Goal: Task Accomplishment & Management: Manage account settings

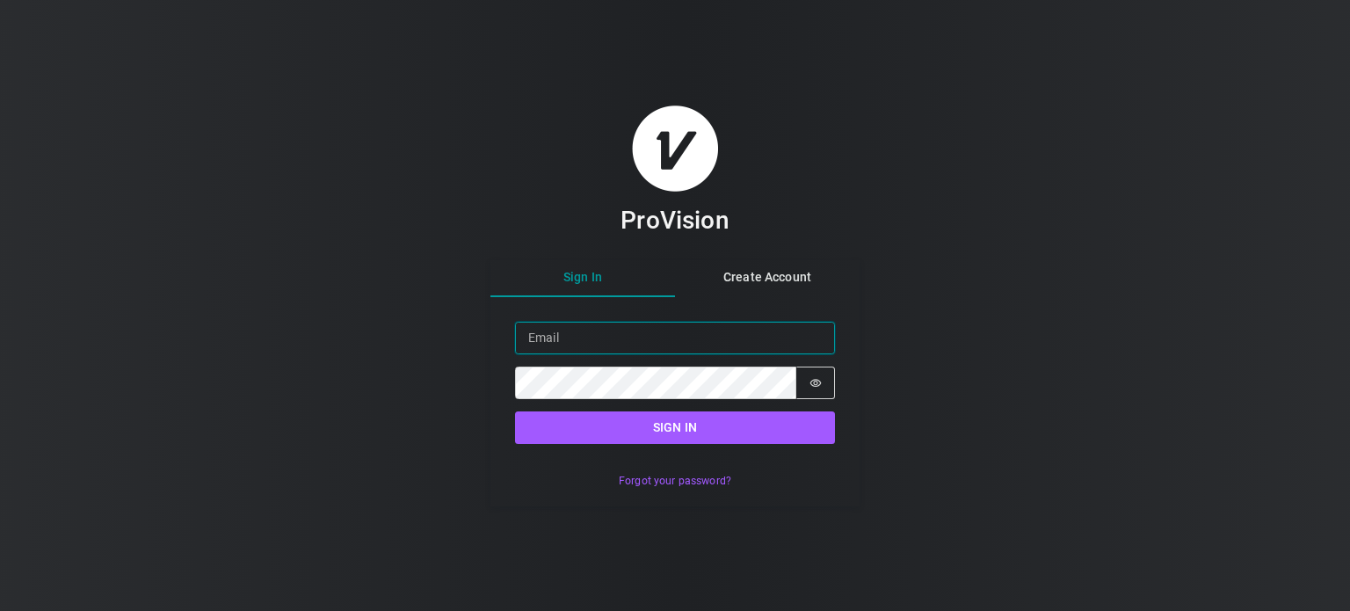
click at [641, 337] on input "Email" at bounding box center [675, 338] width 320 height 33
type input "[EMAIL_ADDRESS][DOMAIN_NAME]"
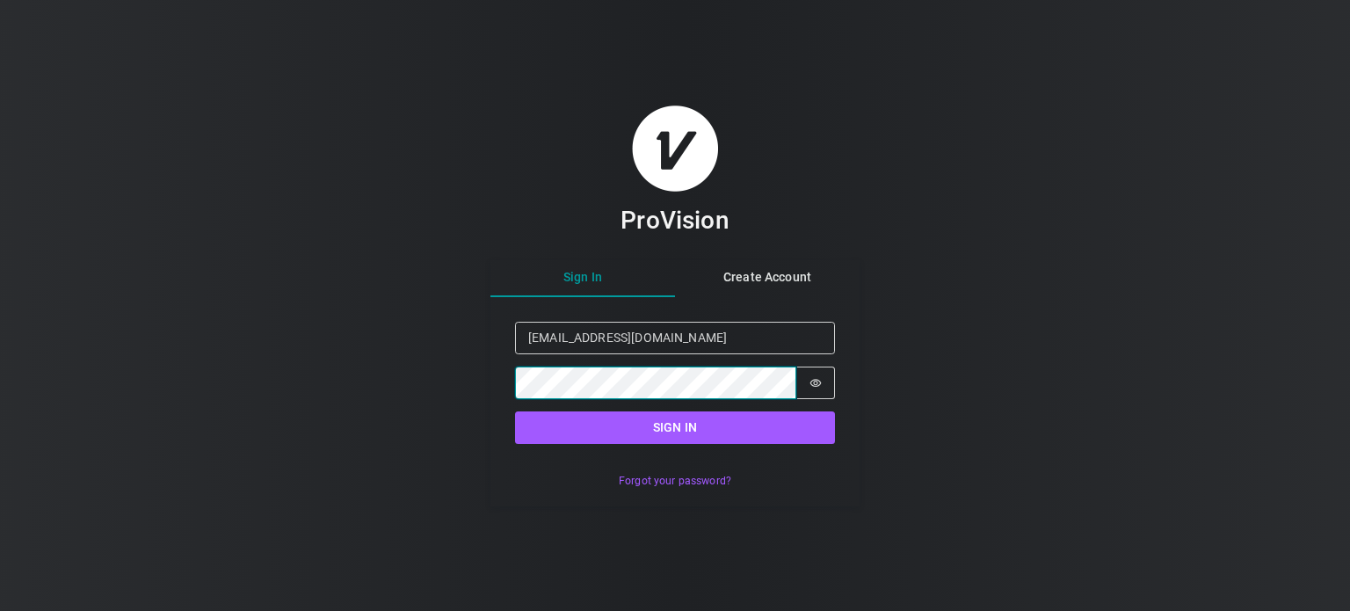
click at [515, 411] on button "Sign in" at bounding box center [675, 427] width 320 height 33
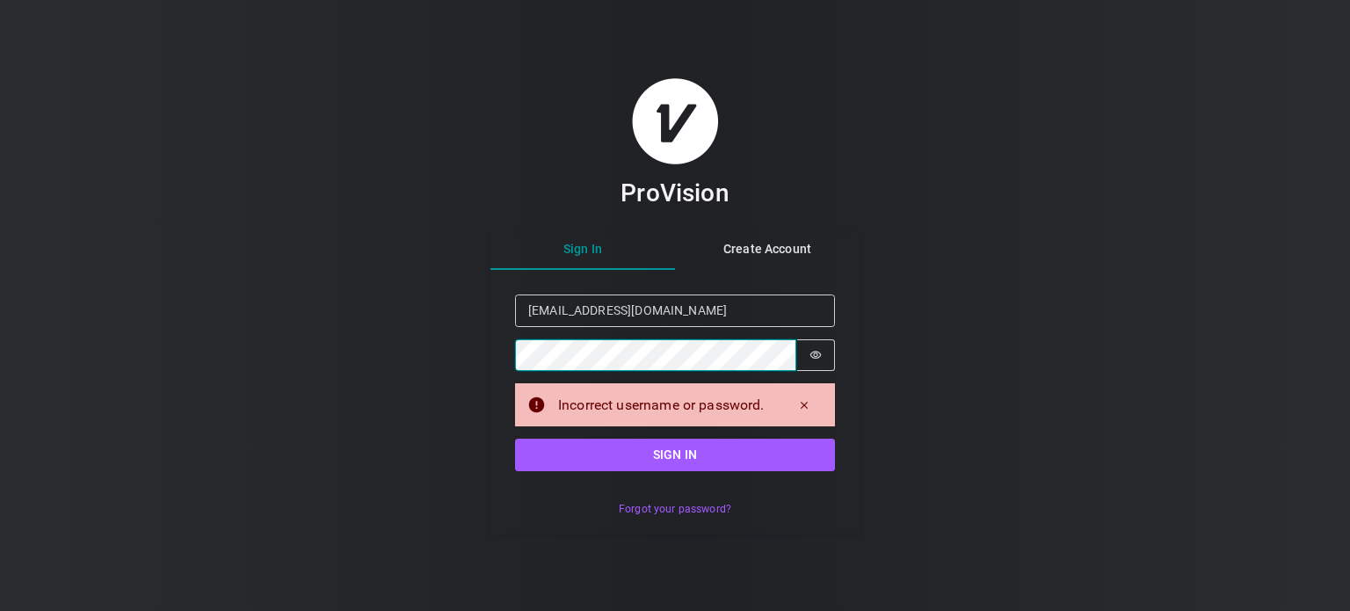
click at [515, 438] on button "Sign in" at bounding box center [675, 454] width 320 height 33
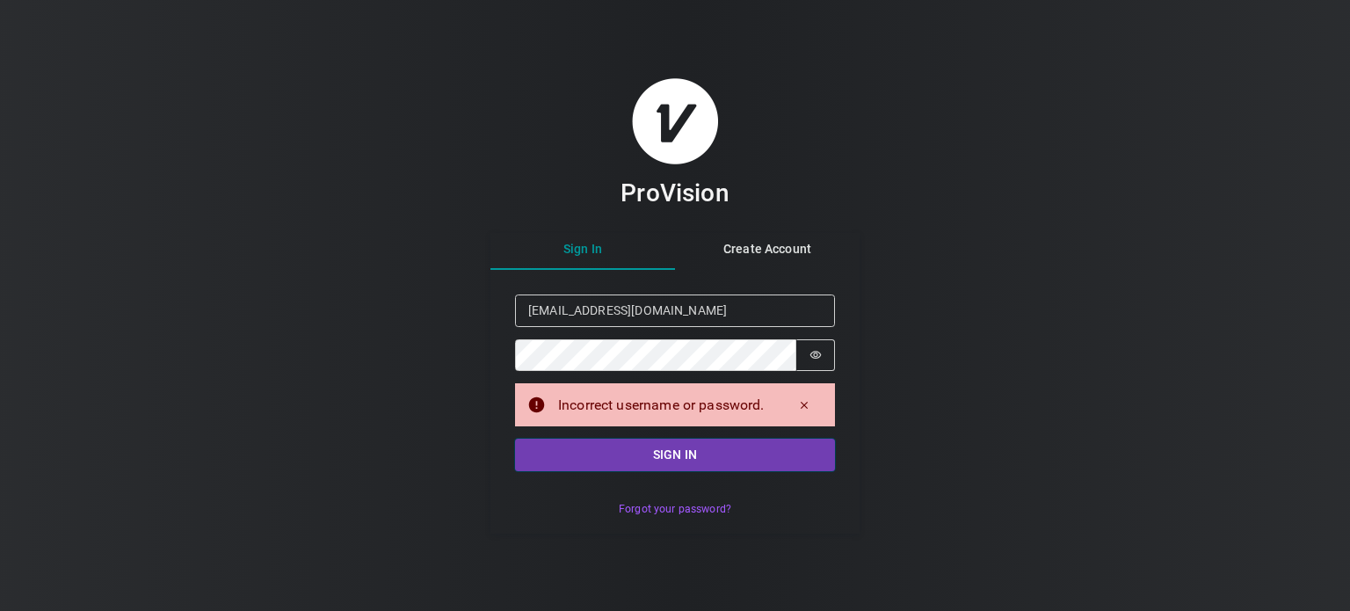
click at [798, 456] on button "Sign in" at bounding box center [675, 454] width 320 height 33
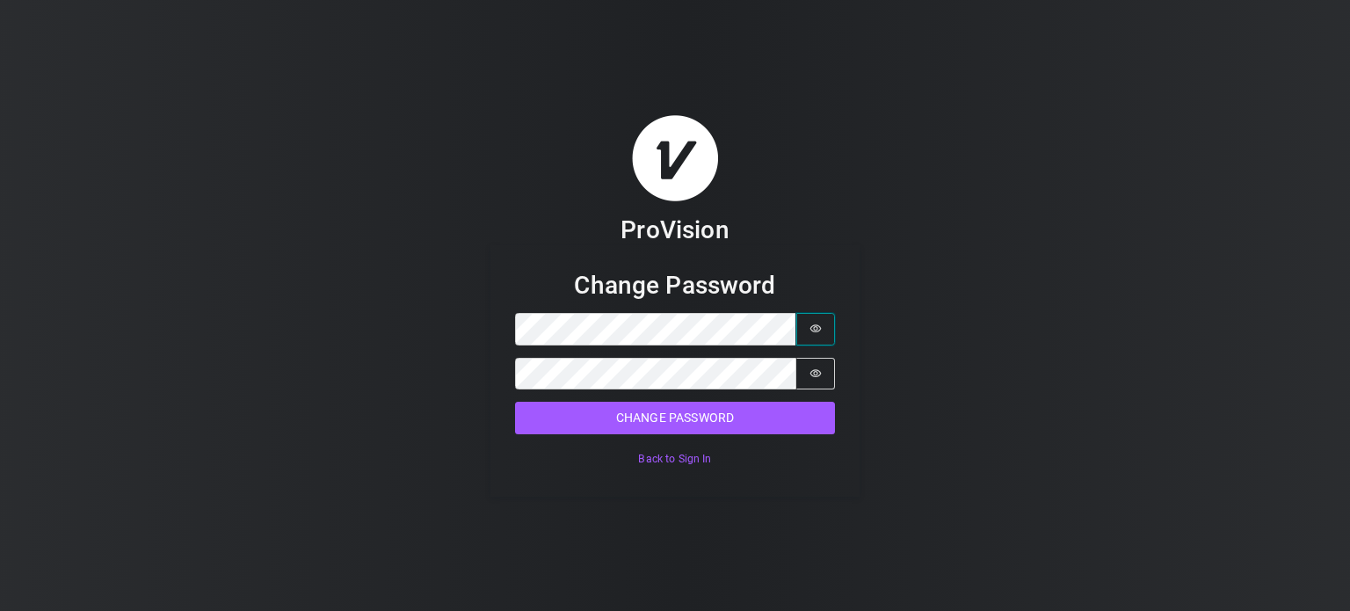
click at [819, 330] on icon "Show password" at bounding box center [815, 329] width 11 height 8
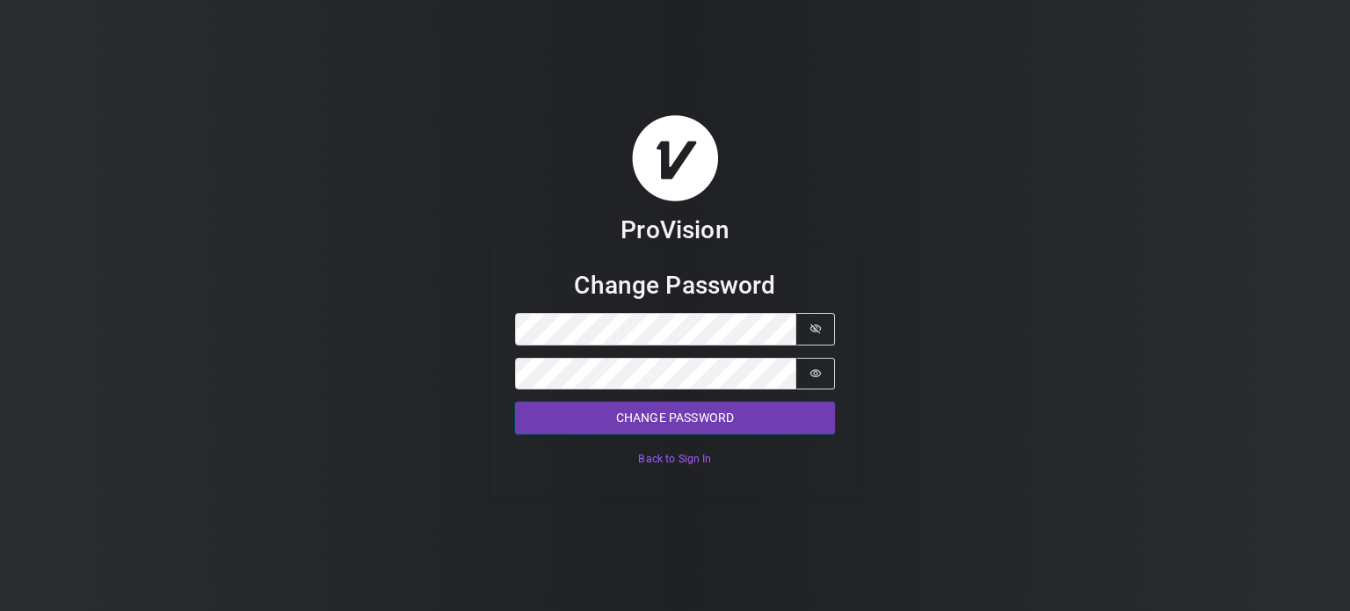
click at [672, 410] on button "Change Password" at bounding box center [675, 418] width 320 height 33
